Goal: Task Accomplishment & Management: Complete application form

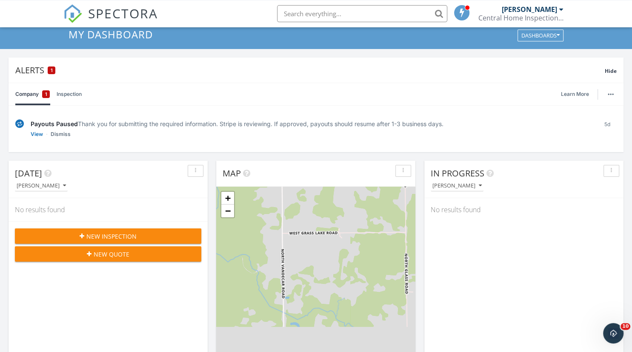
scroll to position [45, 0]
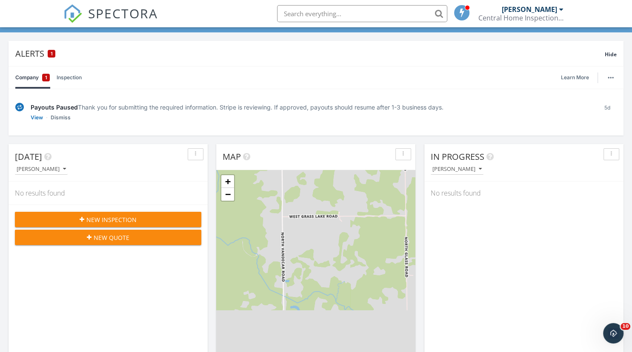
click at [131, 219] on span "New Inspection" at bounding box center [111, 219] width 50 height 9
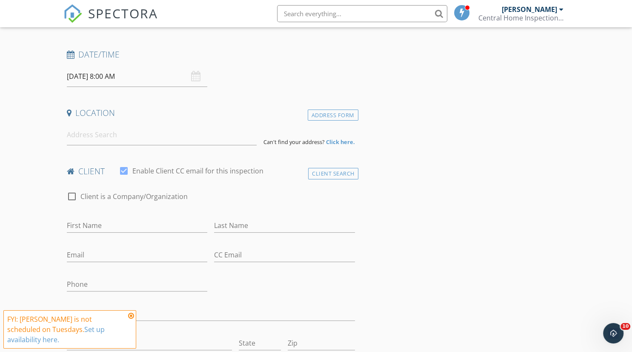
scroll to position [45, 0]
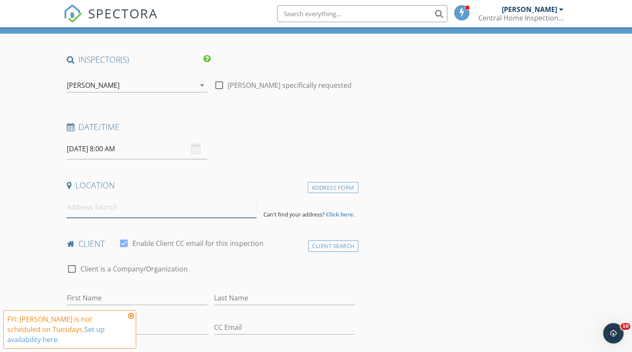
click at [123, 210] on input at bounding box center [162, 207] width 190 height 21
type input "5847 Greve Road, South Branch, MI, USA"
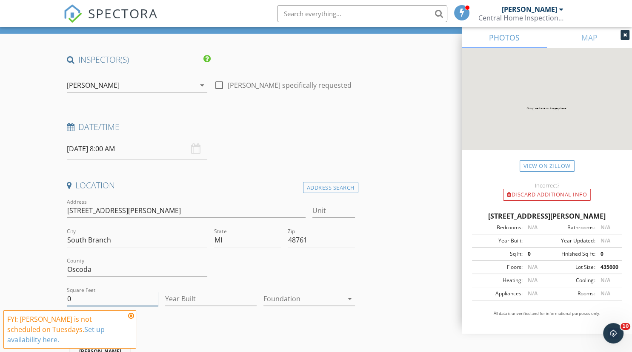
click at [91, 297] on input "0" at bounding box center [113, 299] width 92 height 14
type input "01009"
type input "1977"
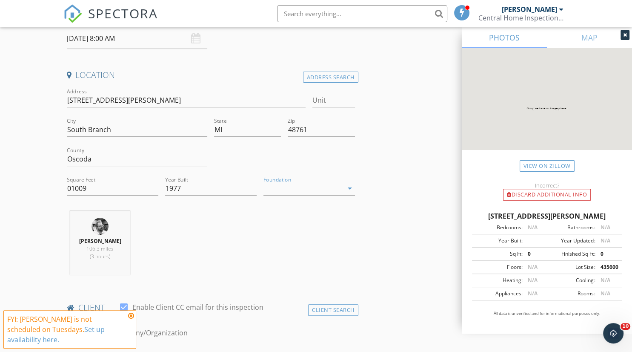
scroll to position [180, 0]
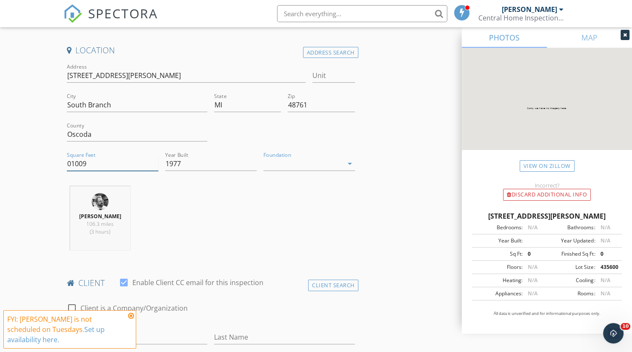
click at [72, 163] on input "01009" at bounding box center [113, 164] width 92 height 14
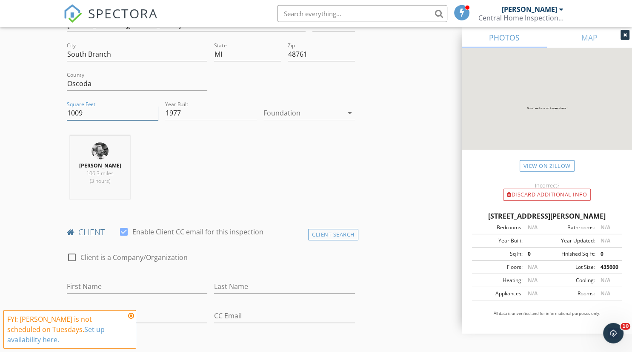
scroll to position [359, 0]
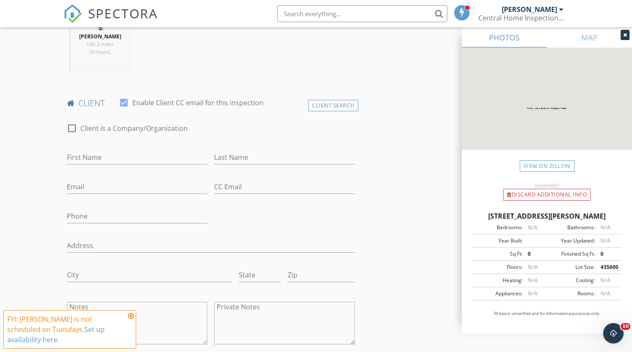
type input "1009"
click at [118, 212] on input "Phone" at bounding box center [137, 216] width 141 height 14
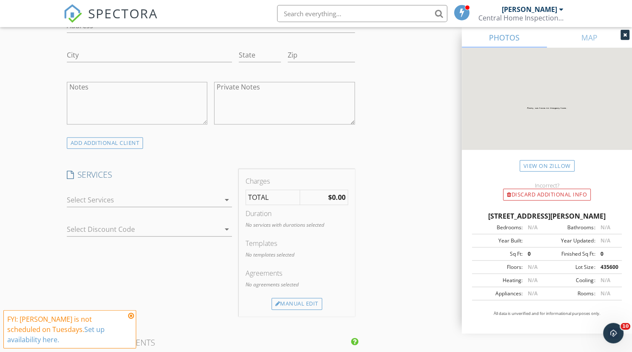
scroll to position [584, 0]
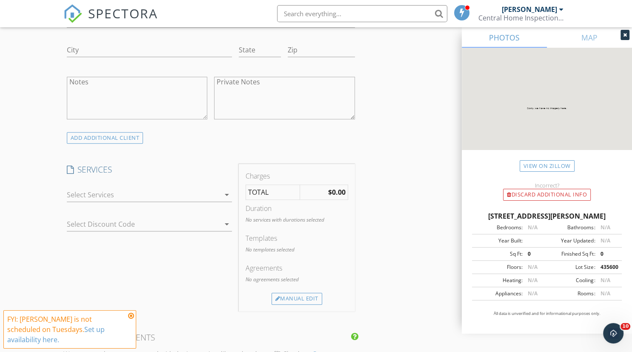
type input "[PHONE_NUMBER]"
click at [219, 191] on div at bounding box center [143, 195] width 153 height 14
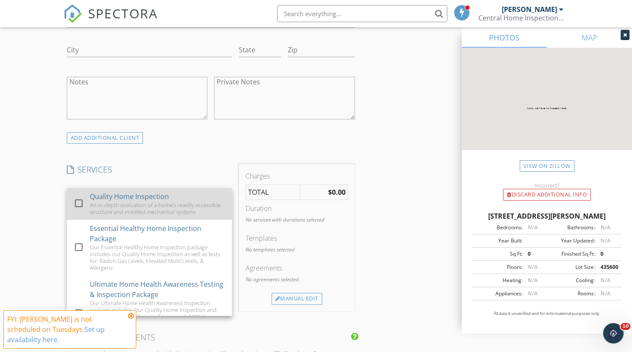
click at [76, 202] on div at bounding box center [79, 203] width 14 height 14
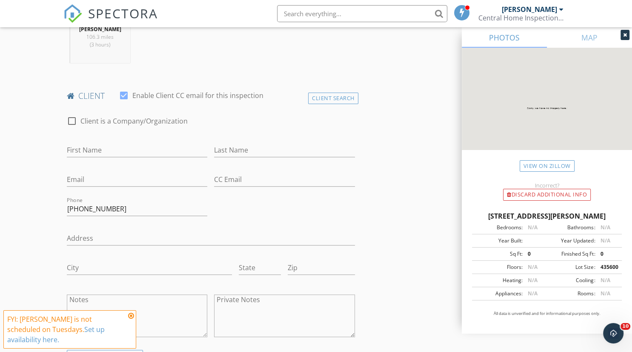
scroll to position [359, 0]
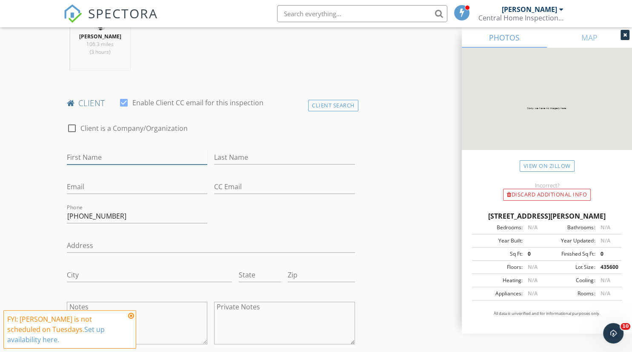
click at [111, 155] on input "First Name" at bounding box center [137, 157] width 141 height 14
type input "Alex"
type input "Hill"
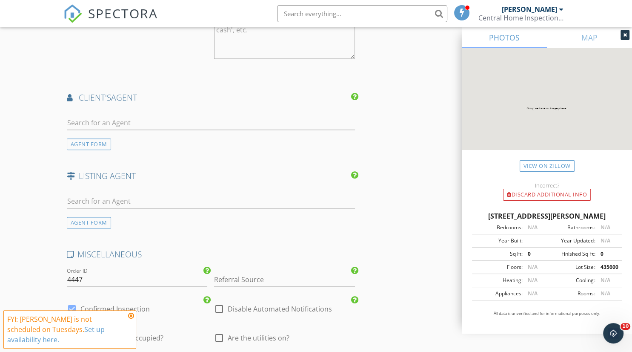
scroll to position [1034, 0]
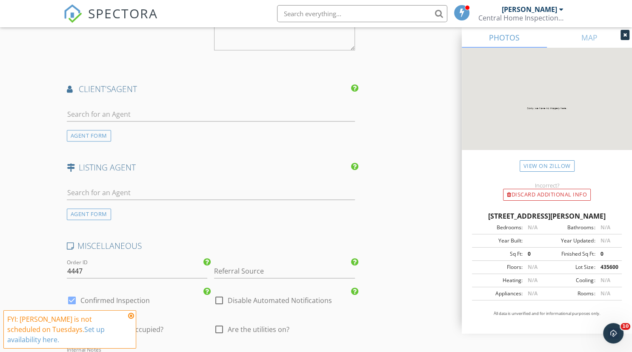
type input "alex.hill708@gmail.com"
click at [164, 107] on input "text" at bounding box center [211, 114] width 288 height 14
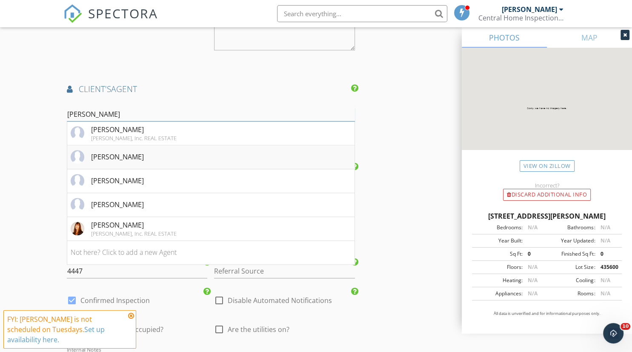
type input "debor"
click at [107, 152] on div "Deborah Hill" at bounding box center [117, 157] width 53 height 10
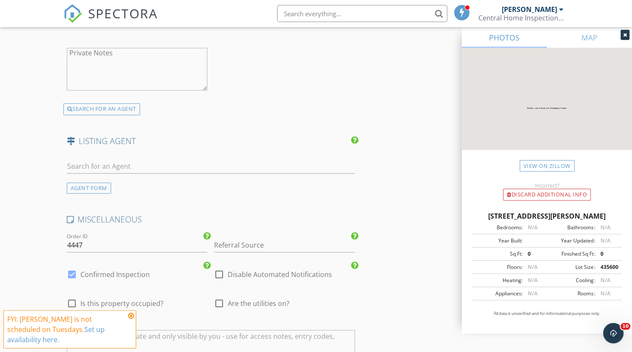
scroll to position [1206, 0]
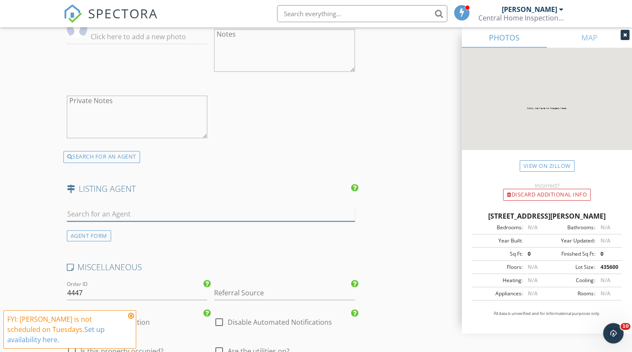
click at [134, 207] on input "text" at bounding box center [211, 214] width 288 height 14
type input "b"
click at [89, 230] on div "AGENT FORM" at bounding box center [89, 235] width 44 height 11
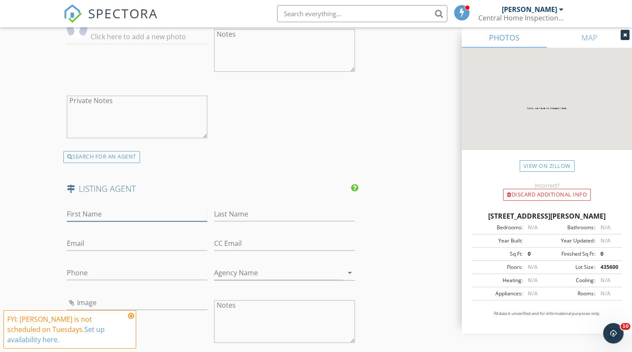
click at [120, 207] on input "First Name" at bounding box center [137, 214] width 141 height 14
type input "Christine"
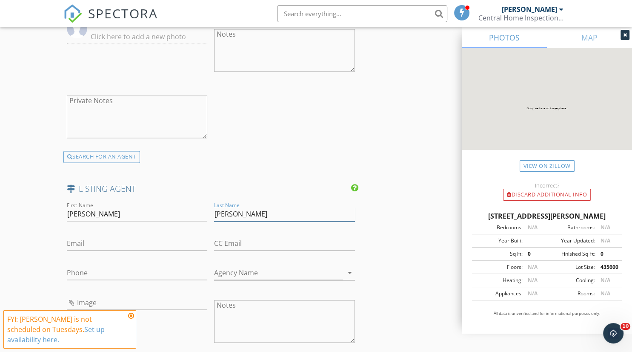
type input "Beebe"
paste input "christine@scofieldrealestate.com"
type input "christine@scofieldrealestate.com"
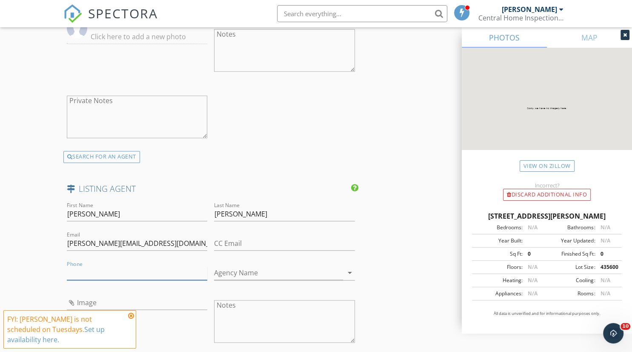
paste input "989-430-0709"
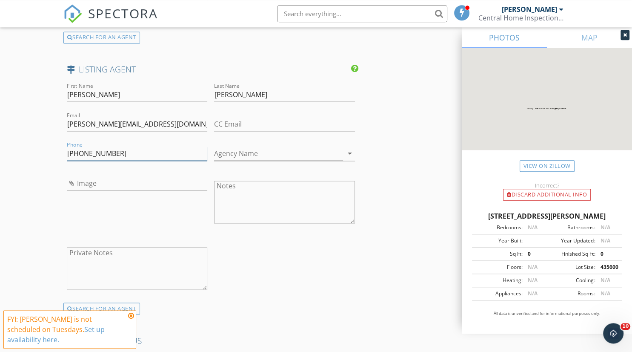
scroll to position [1296, 0]
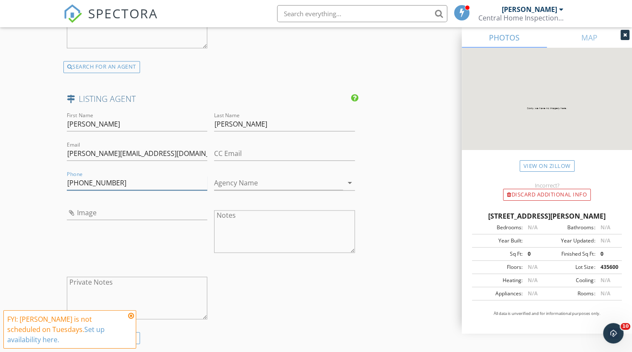
type input "989-430-0709"
click at [89, 206] on input "Image" at bounding box center [137, 213] width 141 height 14
type input "Untitled.jpg"
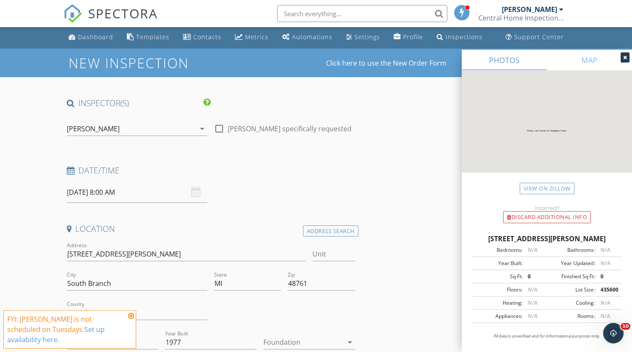
scroll to position [0, 0]
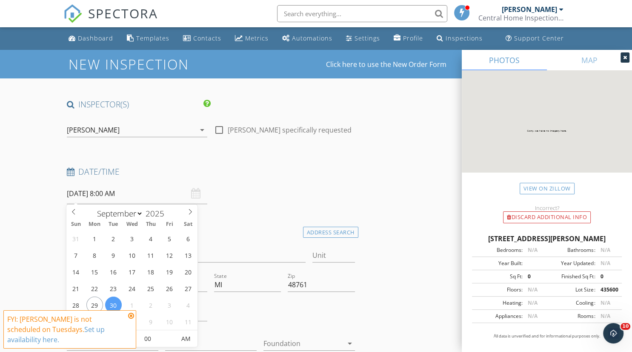
click at [126, 196] on input "[DATE] 8:00 AM" at bounding box center [137, 193] width 141 height 21
select select "9"
type input "10/01/2025 8:00 AM"
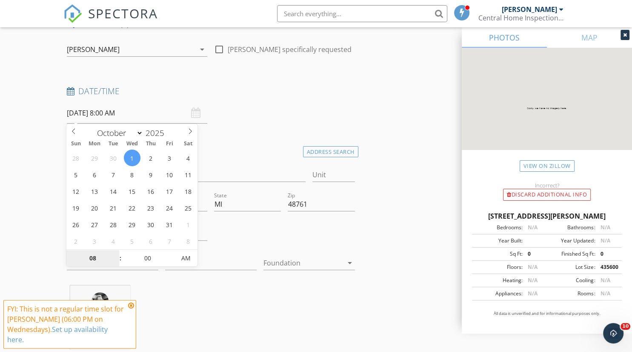
scroll to position [90, 0]
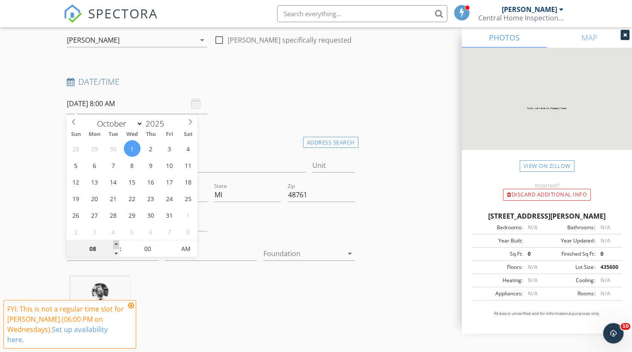
type input "09"
type input "10/01/2025 9:00 AM"
click at [116, 243] on span at bounding box center [116, 244] width 6 height 9
type input "10"
type input "10/01/2025 10:00 AM"
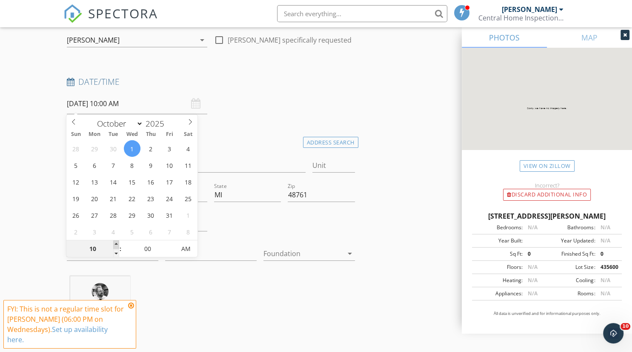
click at [116, 243] on span at bounding box center [116, 244] width 6 height 9
type input "11"
type input "10/01/2025 11:00 AM"
click at [116, 243] on span at bounding box center [116, 244] width 6 height 9
type input "12"
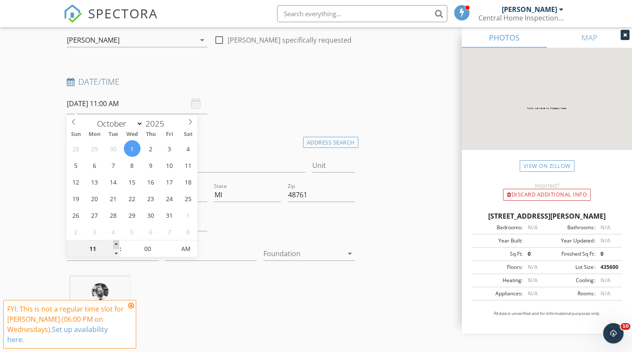
type input "10/01/2025 12:00 PM"
click at [116, 243] on span at bounding box center [116, 244] width 6 height 9
type input "01"
type input "10/01/2025 1:00 PM"
click at [116, 243] on span at bounding box center [116, 244] width 6 height 9
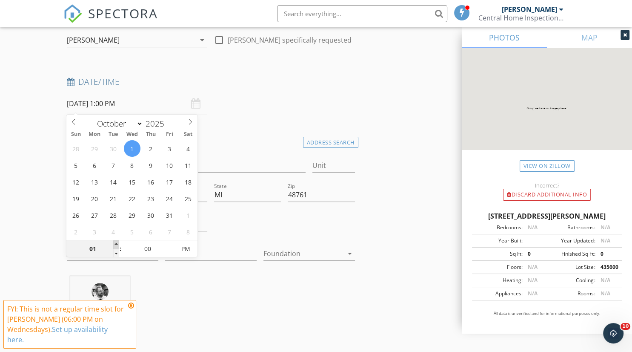
type input "02"
type input "10/01/2025 2:00 PM"
click at [116, 243] on span at bounding box center [116, 244] width 6 height 9
type input "03"
type input "10/01/2025 3:00 PM"
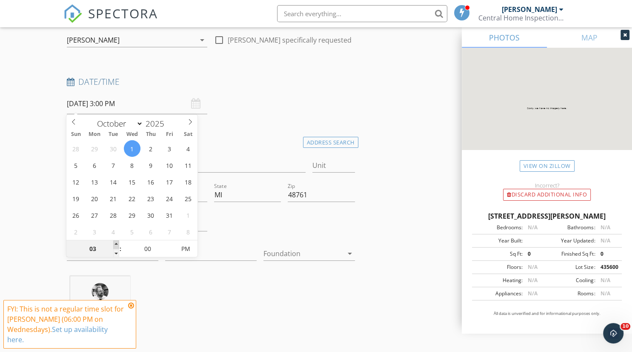
click at [116, 243] on span at bounding box center [116, 244] width 6 height 9
type input "04"
type input "10/01/2025 4:00 PM"
click at [116, 243] on span at bounding box center [116, 244] width 6 height 9
type input "05"
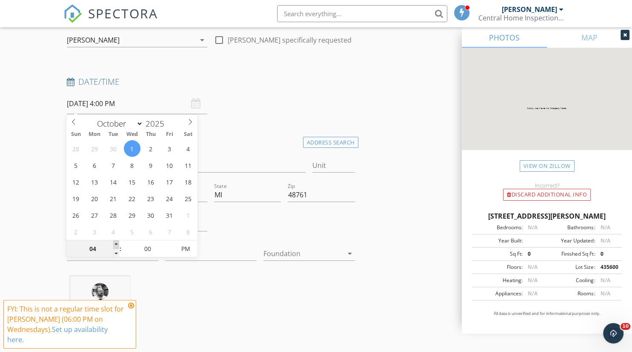
type input "10/01/2025 5:00 PM"
click at [116, 243] on span at bounding box center [116, 244] width 6 height 9
type input "06"
type input "10/01/2025 6:00 PM"
click at [116, 243] on span at bounding box center [116, 244] width 6 height 9
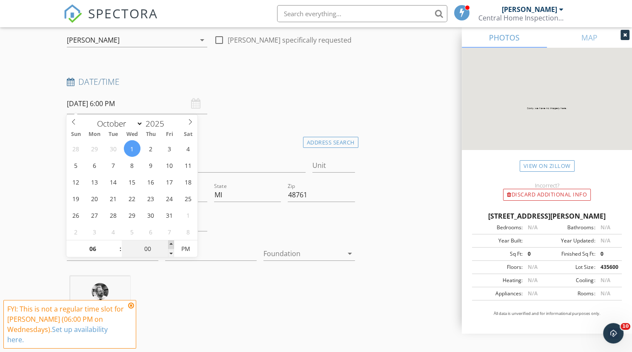
type input "05"
type input "10/01/2025 6:05 PM"
click at [172, 244] on span at bounding box center [171, 244] width 6 height 9
type input "10"
type input "10/01/2025 6:10 PM"
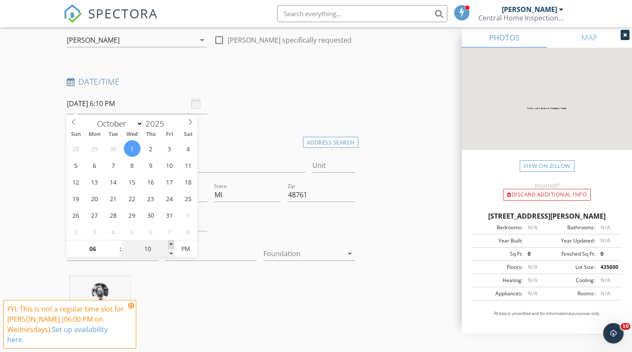
click at [172, 244] on span at bounding box center [171, 244] width 6 height 9
type input "15"
type input "10/01/2025 6:15 PM"
click at [172, 244] on span at bounding box center [171, 244] width 6 height 9
type input "20"
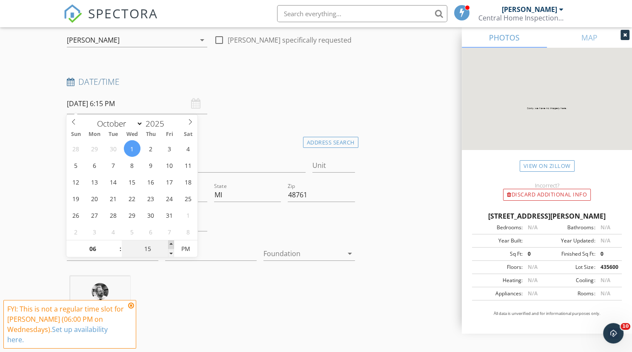
type input "10/01/2025 6:20 PM"
click at [172, 244] on span at bounding box center [171, 244] width 6 height 9
type input "25"
type input "10/01/2025 6:25 PM"
click at [172, 244] on span at bounding box center [171, 244] width 6 height 9
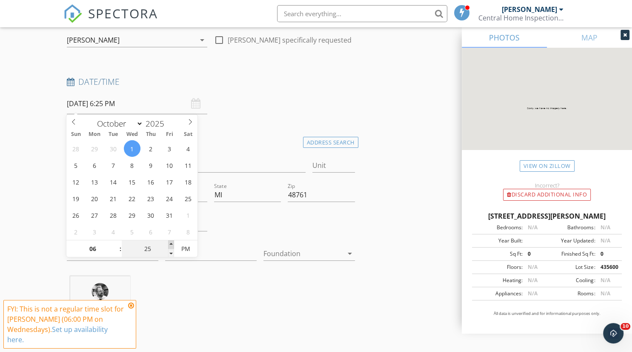
type input "30"
type input "10/01/2025 6:30 PM"
click at [172, 244] on span at bounding box center [171, 244] width 6 height 9
type input "35"
type input "10/01/2025 6:35 PM"
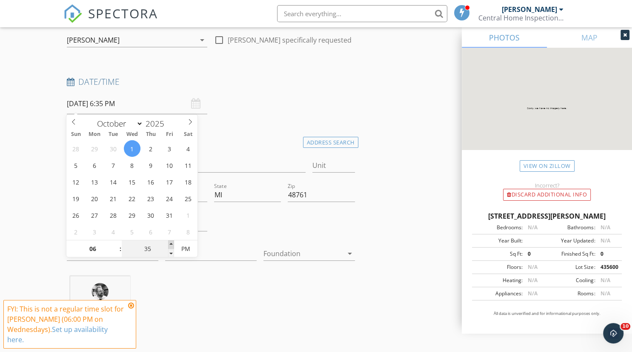
click at [172, 244] on span at bounding box center [171, 244] width 6 height 9
type input "40"
type input "10/01/2025 6:40 PM"
click at [172, 244] on span at bounding box center [171, 244] width 6 height 9
type input "35"
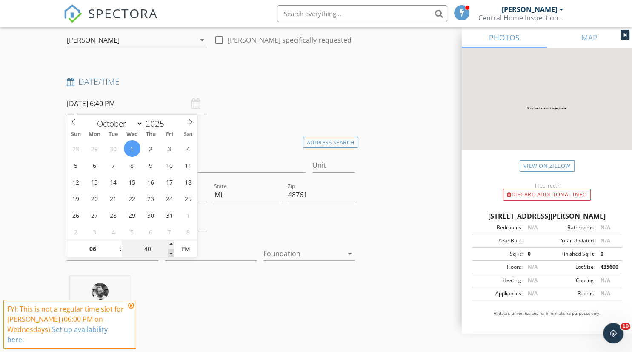
type input "10/01/2025 6:35 PM"
click at [172, 254] on span at bounding box center [171, 253] width 6 height 9
type input "30"
type input "10/01/2025 6:30 PM"
click at [172, 254] on span at bounding box center [171, 253] width 6 height 9
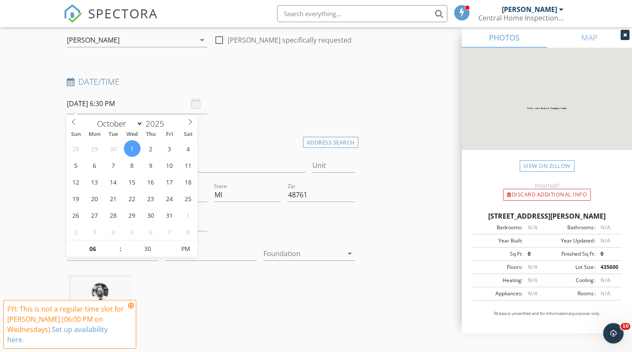
click at [232, 156] on div "Address 5847 Greve Rd" at bounding box center [186, 167] width 239 height 28
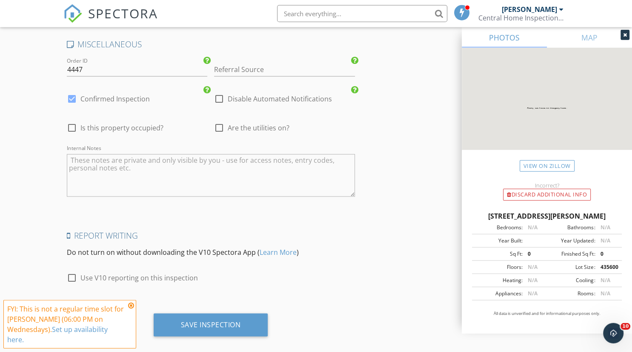
scroll to position [1623, 0]
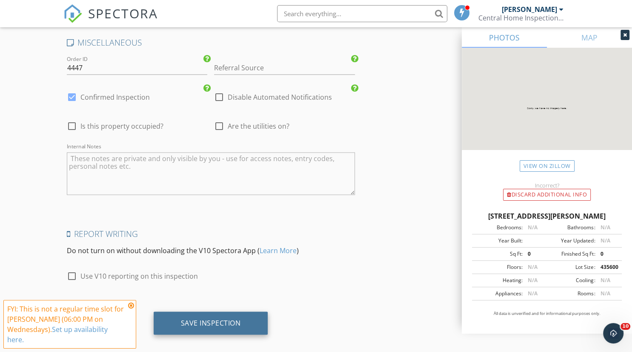
click at [206, 318] on div "Save Inspection" at bounding box center [211, 322] width 60 height 9
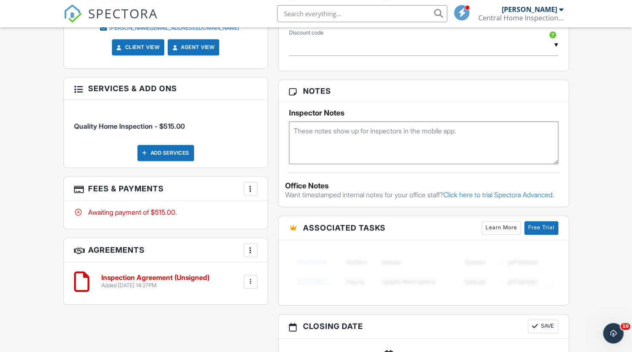
scroll to position [494, 0]
click at [177, 151] on div "Add Services" at bounding box center [166, 152] width 57 height 16
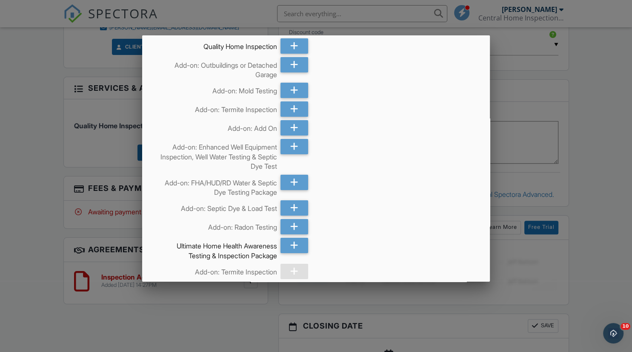
scroll to position [147, 0]
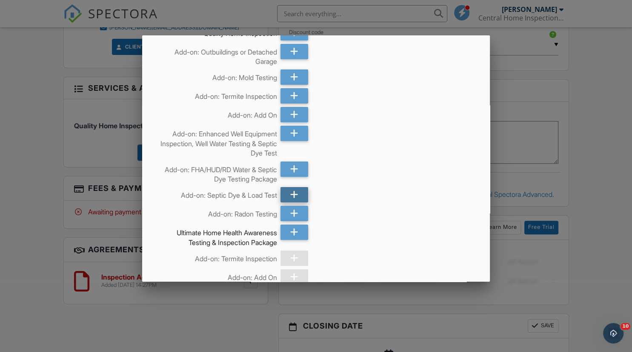
click at [292, 193] on icon at bounding box center [294, 194] width 8 height 15
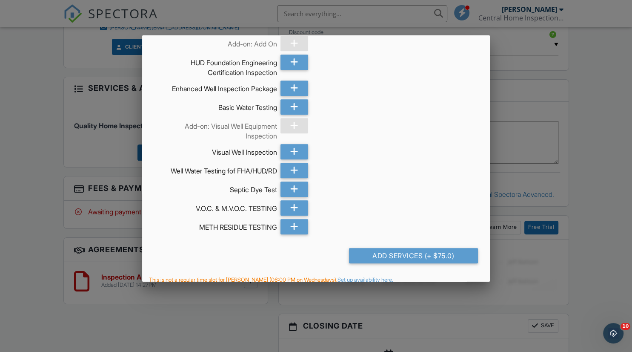
scroll to position [499, 0]
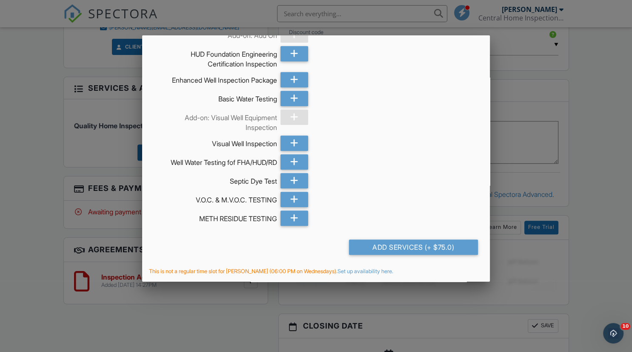
drag, startPoint x: 422, startPoint y: 246, endPoint x: 416, endPoint y: 245, distance: 5.6
click at [423, 246] on div "Add Services (+ $75.0)" at bounding box center [413, 246] width 129 height 15
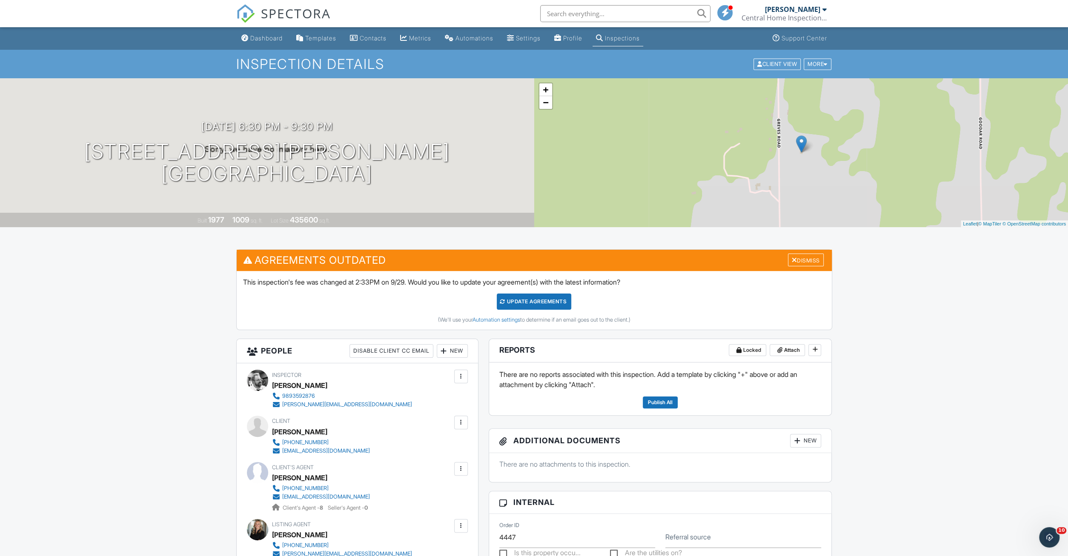
click at [516, 295] on div "Update Agreements" at bounding box center [534, 302] width 75 height 16
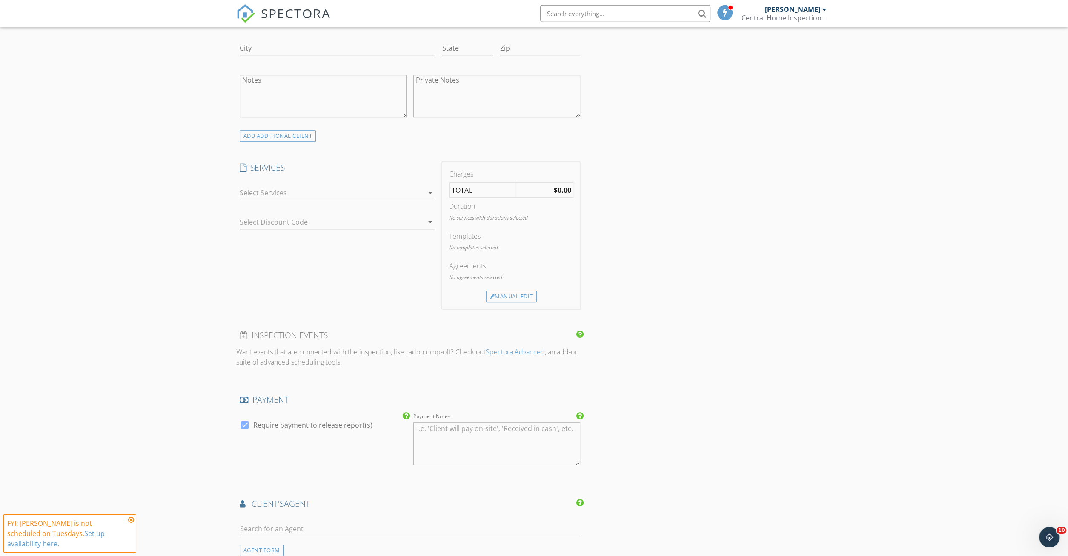
scroll to position [399, 0]
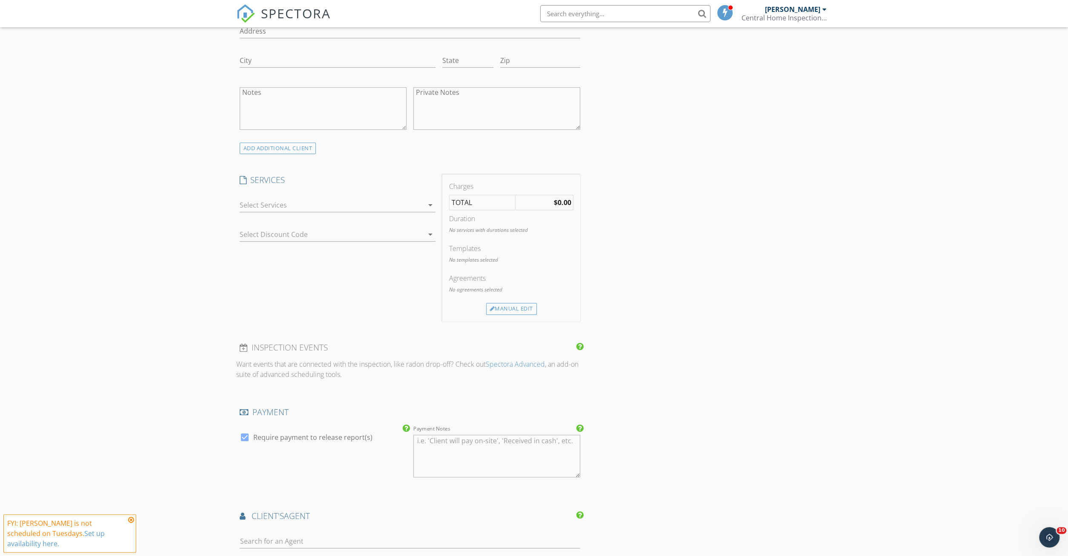
click at [253, 20] on img at bounding box center [245, 13] width 19 height 19
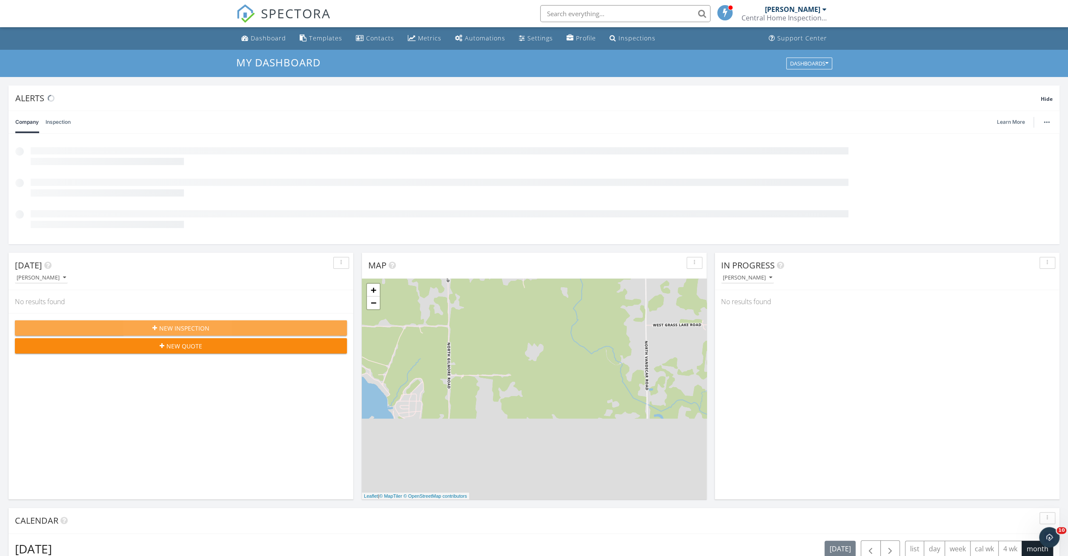
click at [215, 329] on div "New Inspection" at bounding box center [181, 328] width 318 height 9
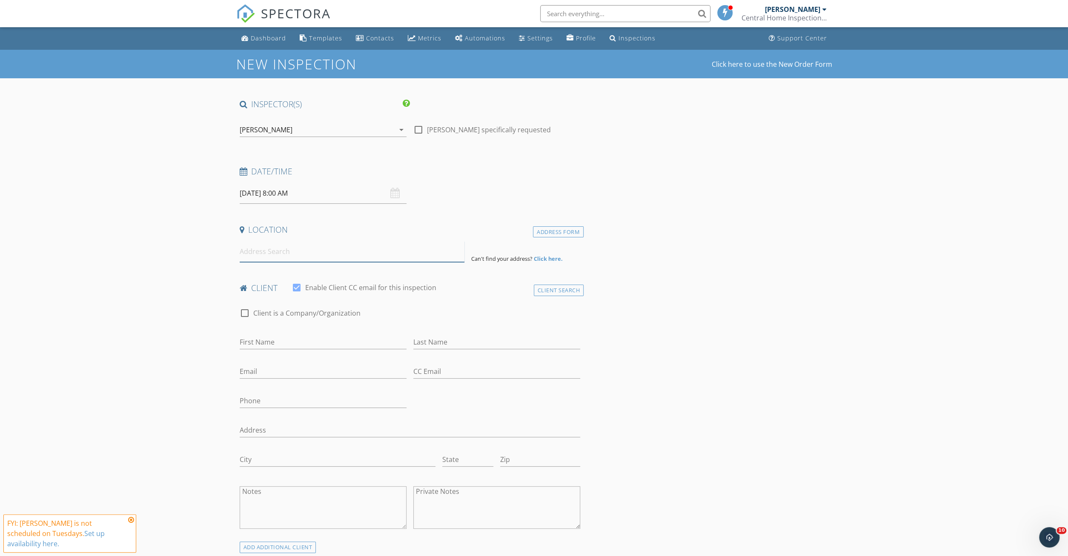
click at [270, 253] on input at bounding box center [352, 251] width 225 height 21
click at [268, 340] on input "First Name" at bounding box center [323, 343] width 167 height 14
type input "[PERSON_NAME]"
click at [375, 251] on input at bounding box center [352, 251] width 225 height 21
